Goal: Information Seeking & Learning: Learn about a topic

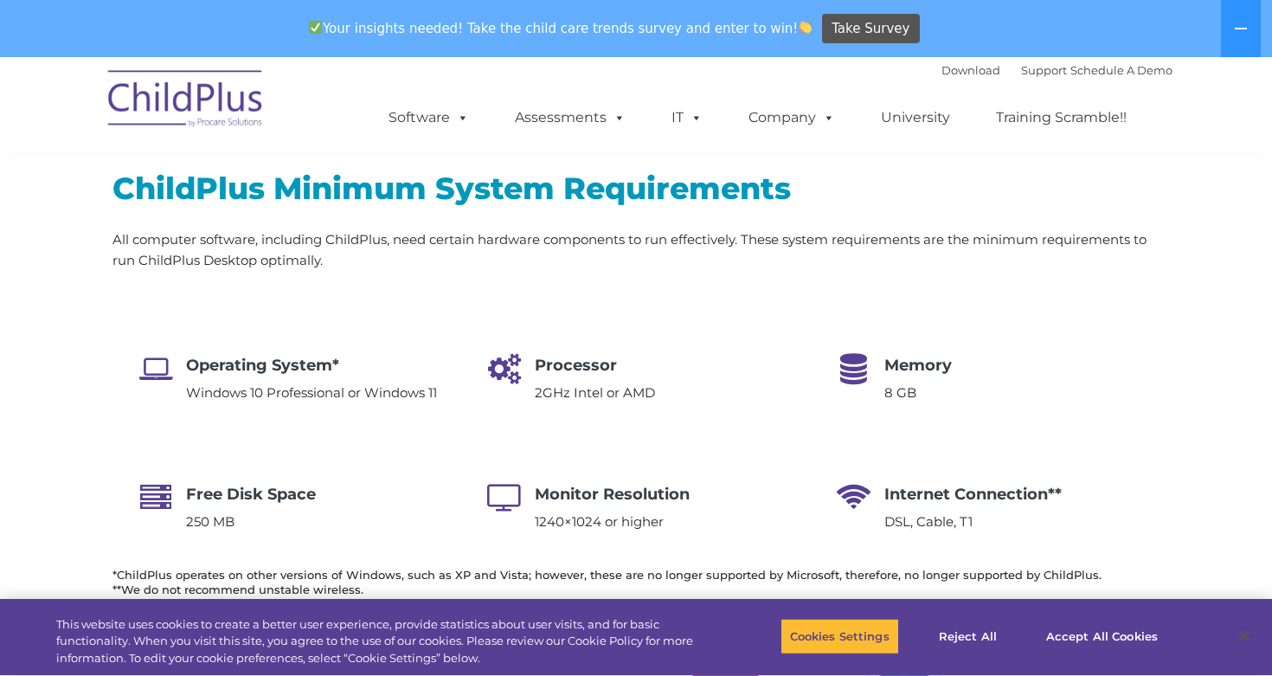
scroll to position [197, 0]
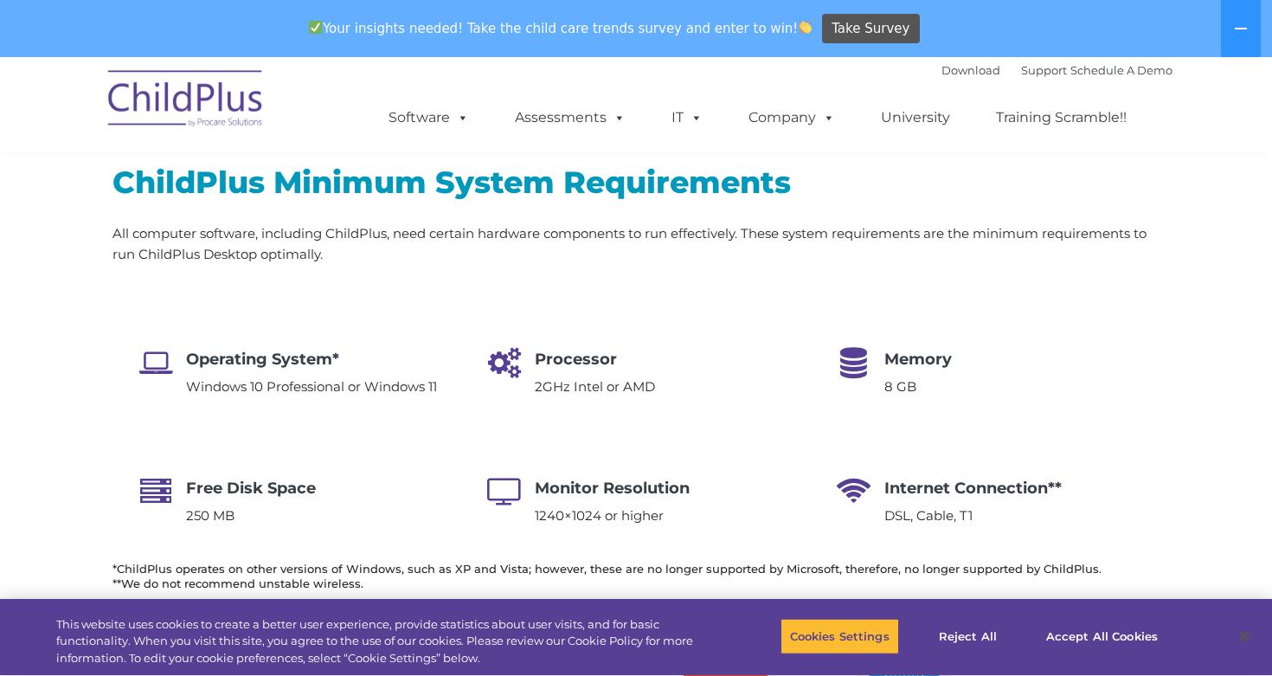
select select "MEDIUM"
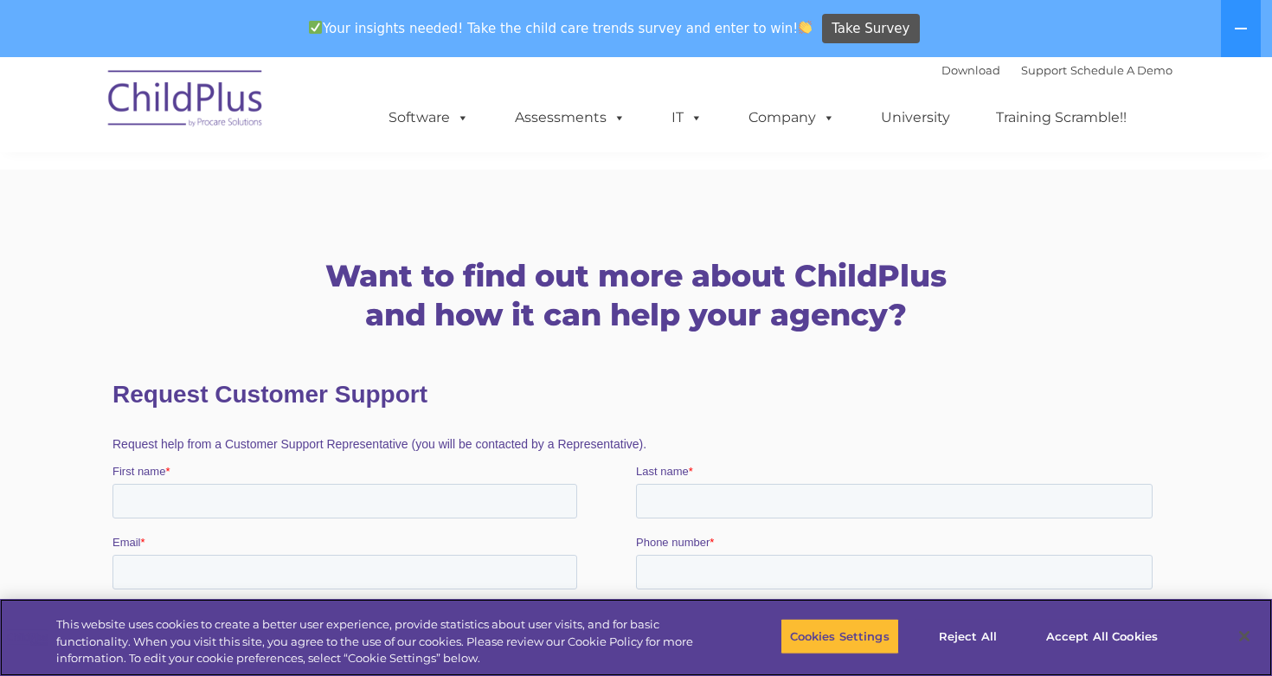
scroll to position [2601, 0]
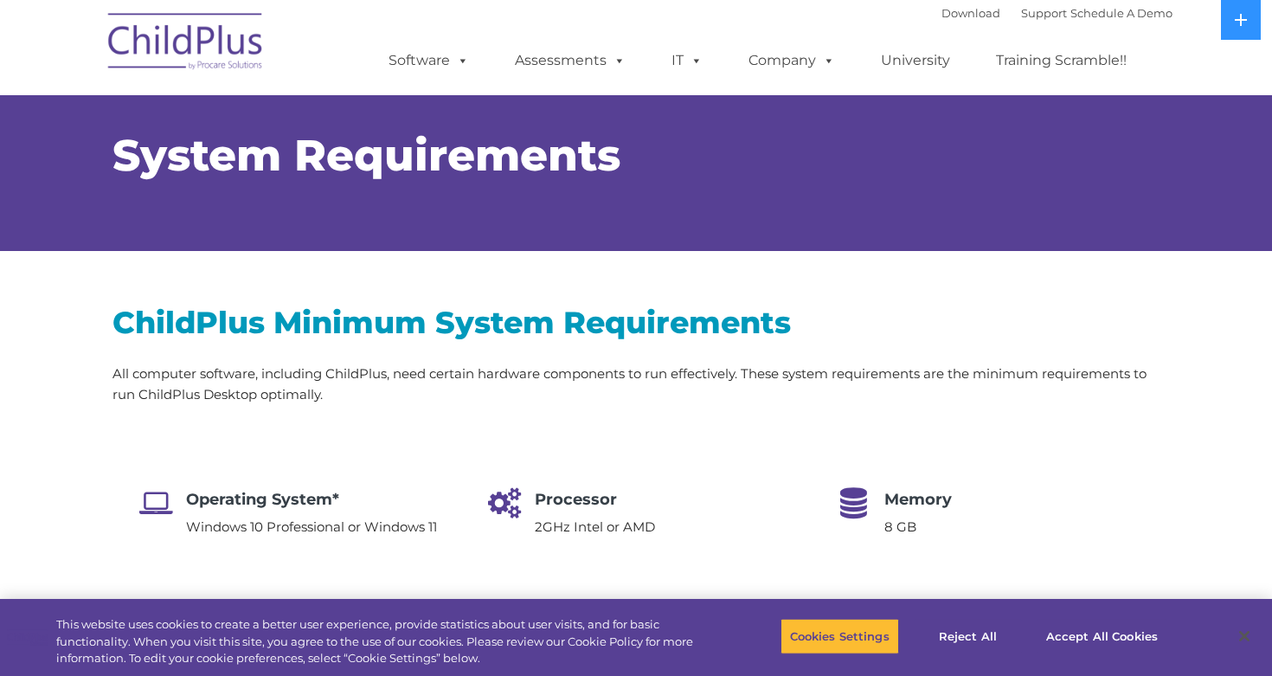
select select "MEDIUM"
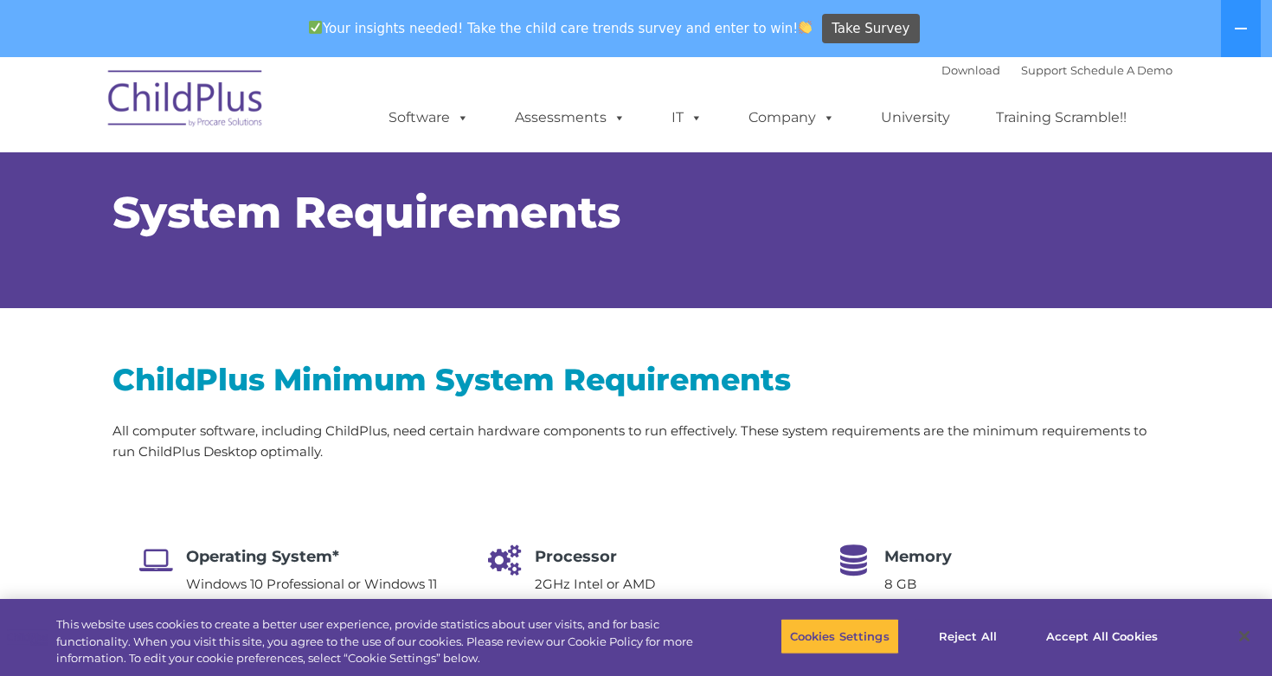
click at [340, 369] on h2 "ChildPlus Minimum System Requirements" at bounding box center [636, 379] width 1047 height 39
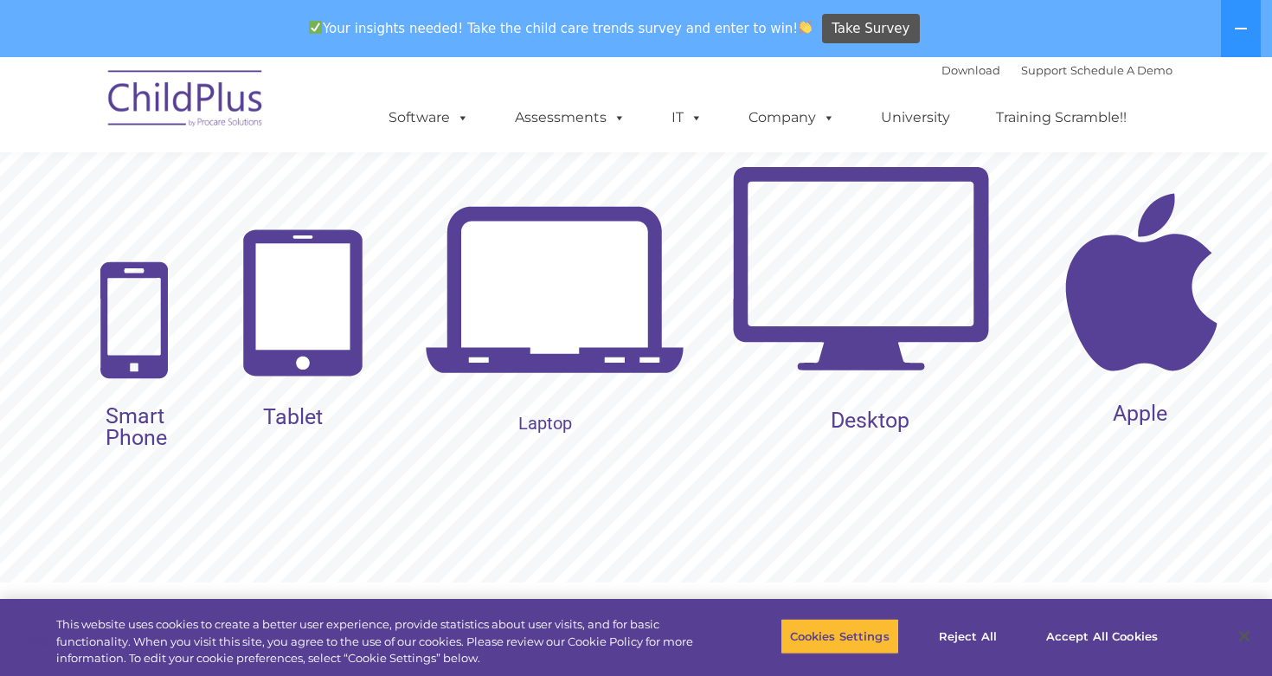
scroll to position [3030, 0]
